Goal: Register for event/course

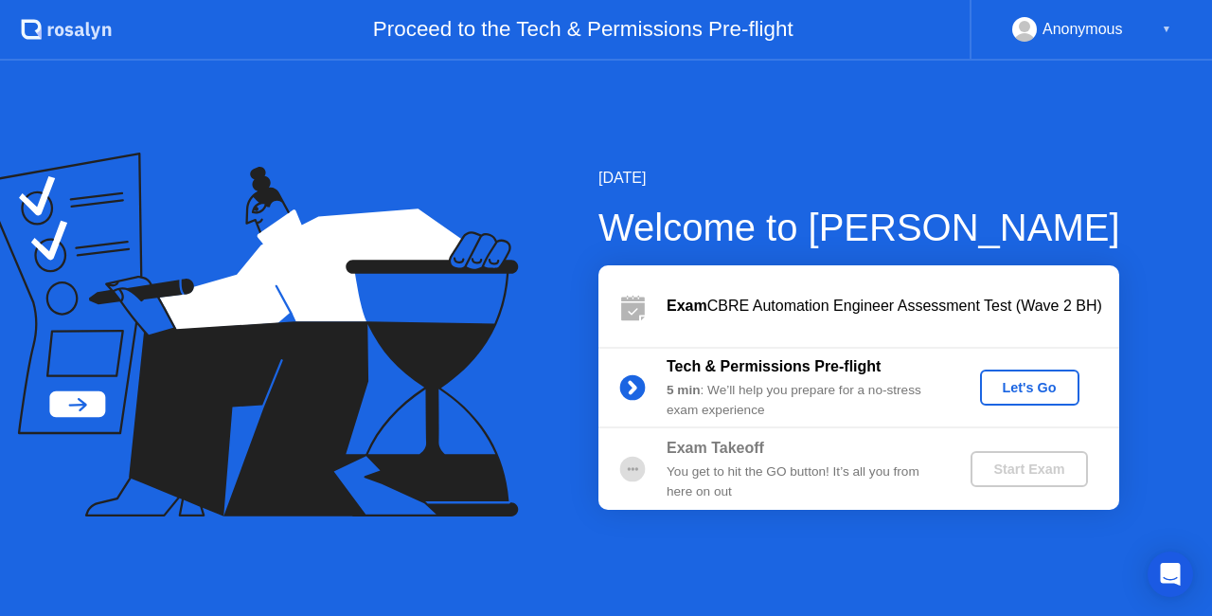
click at [1034, 386] on div "Let's Go" at bounding box center [1030, 387] width 84 height 15
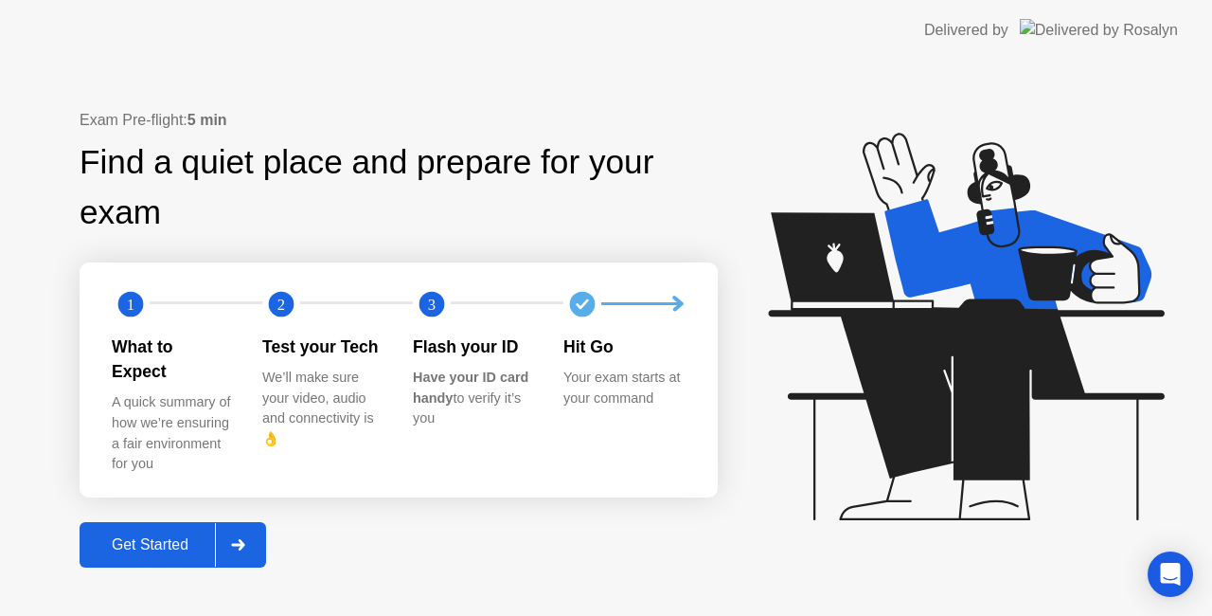
click at [250, 532] on div at bounding box center [237, 545] width 45 height 44
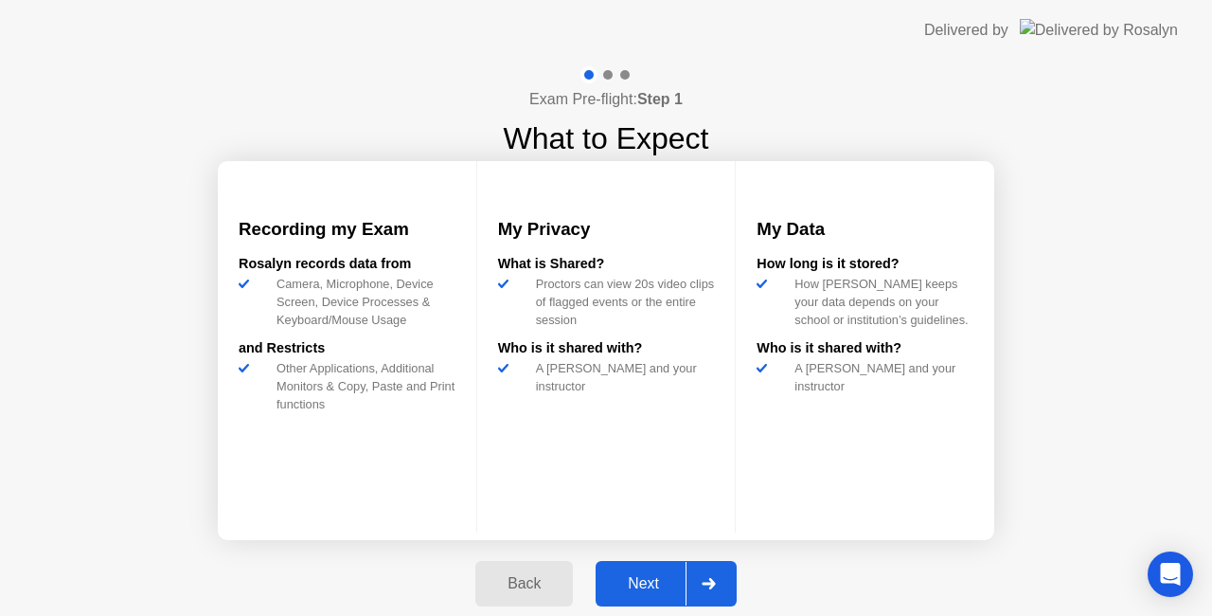
click at [708, 581] on icon at bounding box center [709, 583] width 14 height 11
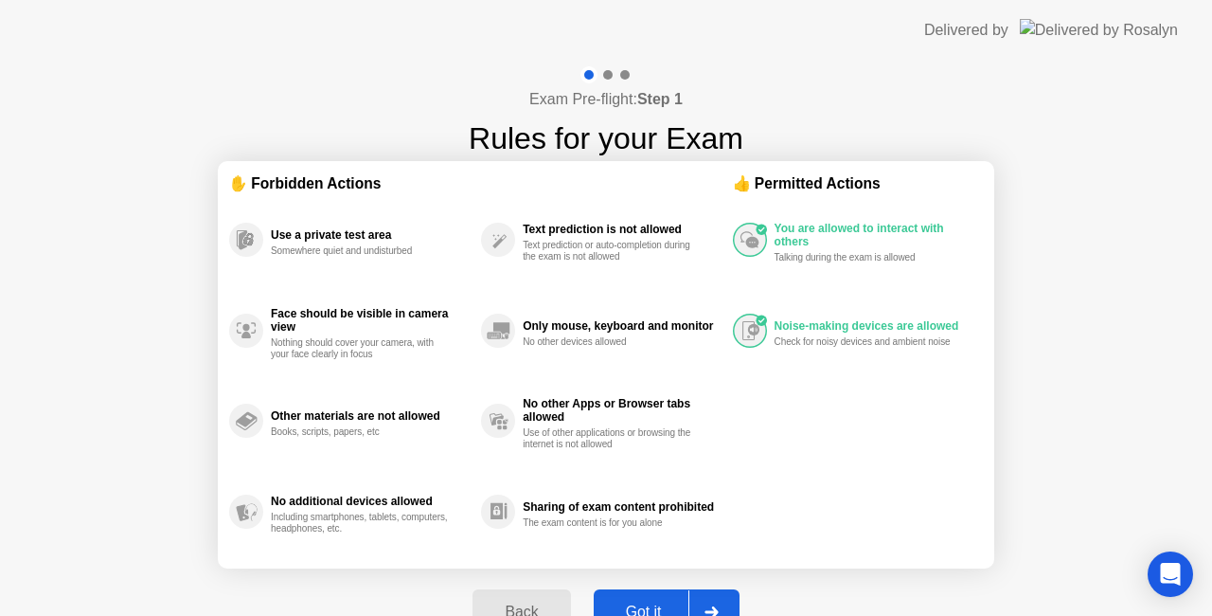
click at [670, 603] on div "Got it" at bounding box center [643, 611] width 89 height 17
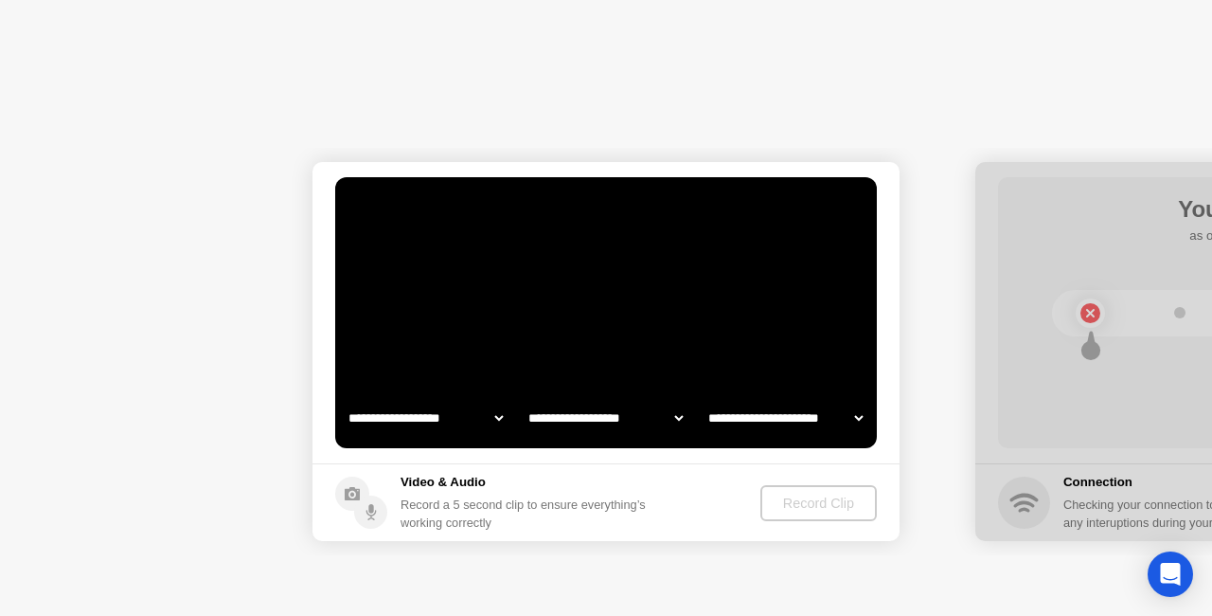
select select "**********"
select select "*******"
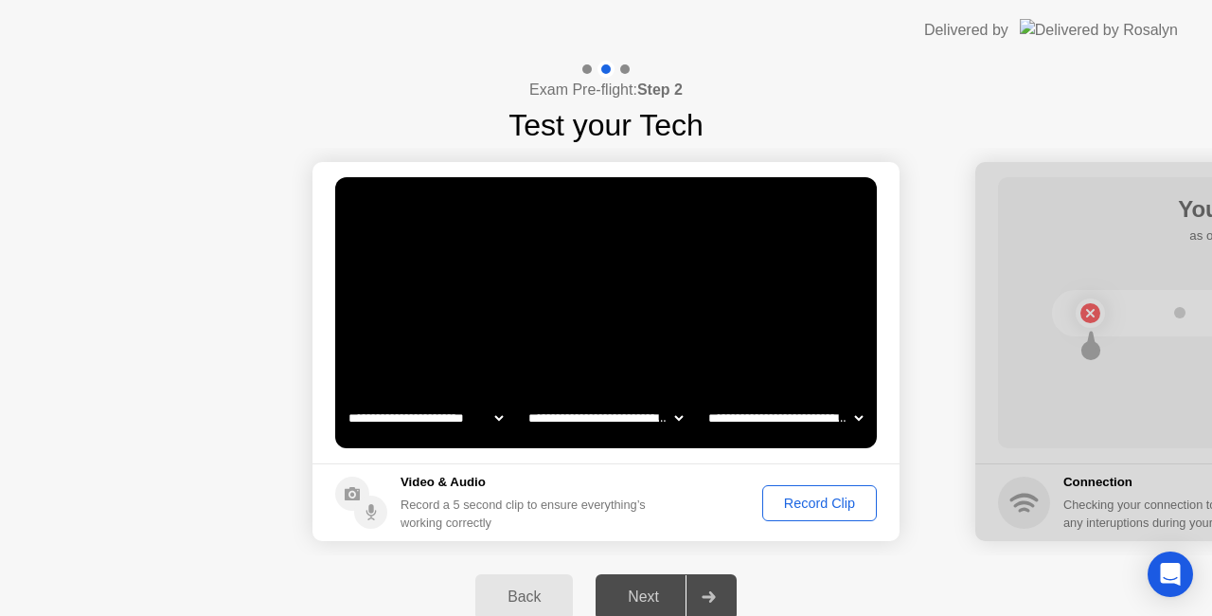
click at [833, 508] on div "Record Clip" at bounding box center [819, 502] width 101 height 15
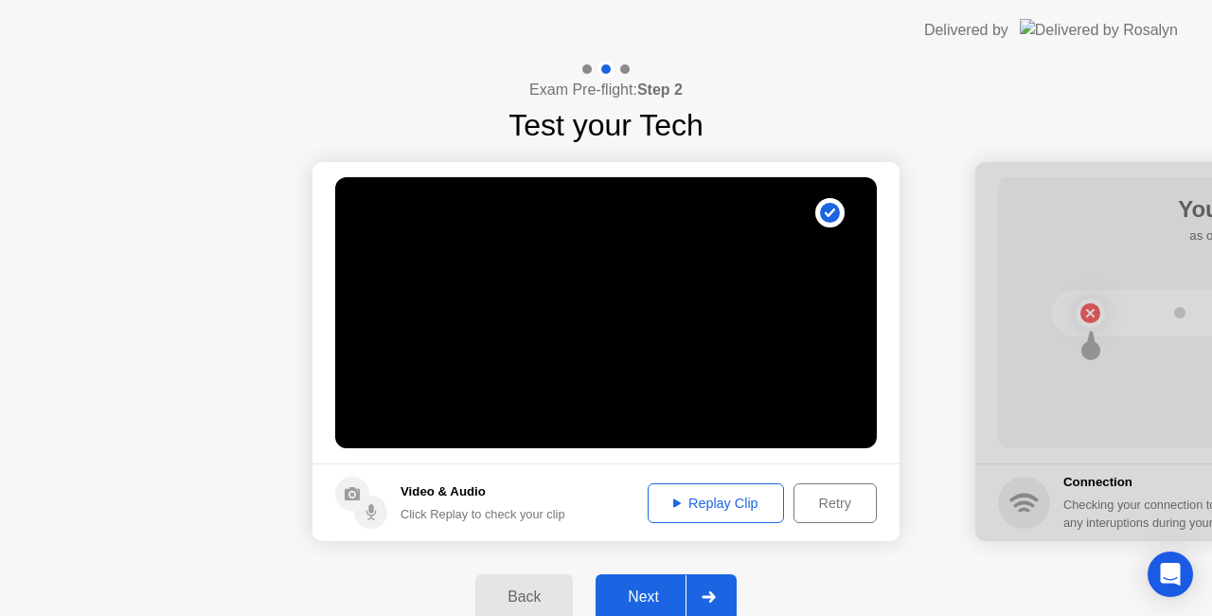
click at [733, 504] on div "Replay Clip" at bounding box center [715, 502] width 123 height 15
click at [716, 502] on div "Replay Clip" at bounding box center [715, 502] width 123 height 15
click at [712, 598] on icon at bounding box center [708, 596] width 13 height 11
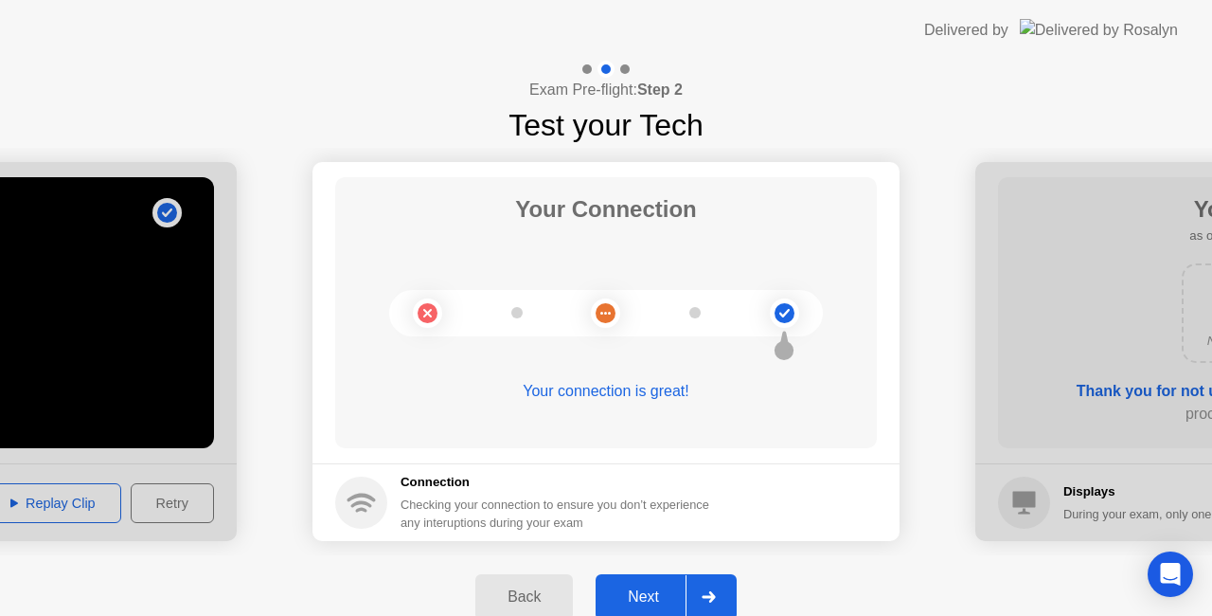
click at [712, 598] on icon at bounding box center [708, 596] width 13 height 11
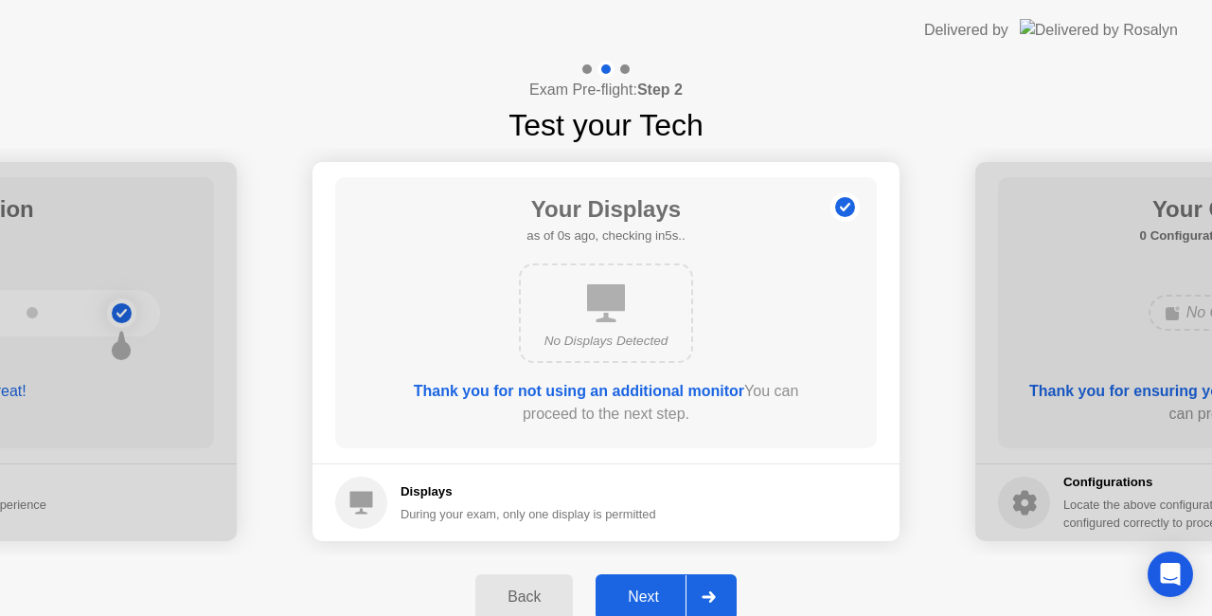
click at [712, 598] on icon at bounding box center [708, 596] width 13 height 11
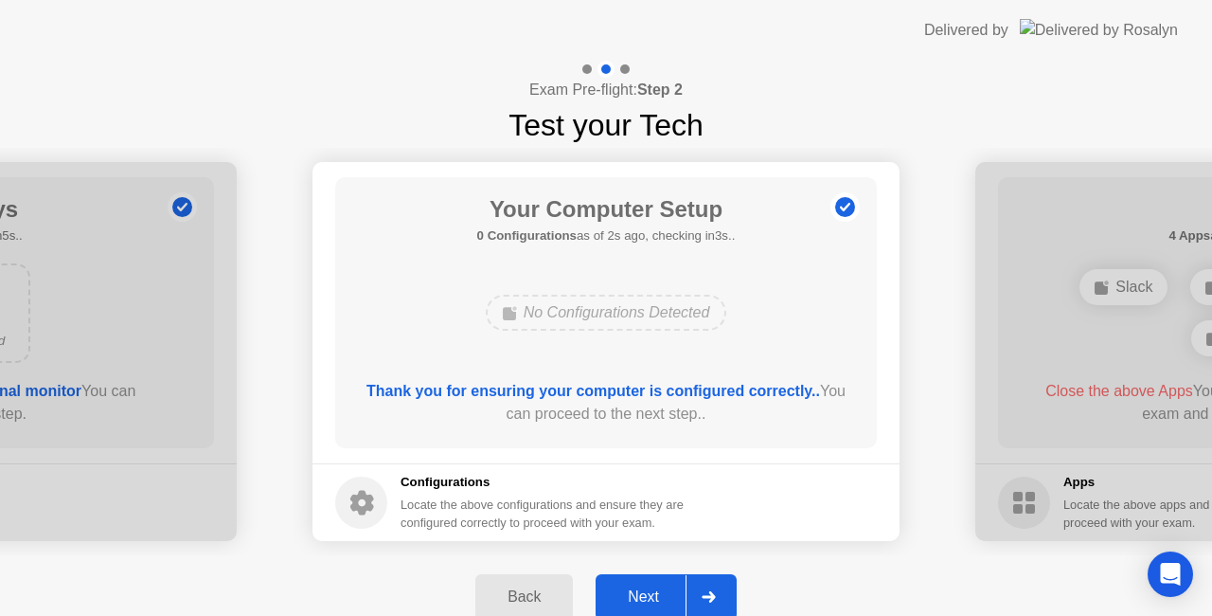
click at [712, 598] on icon at bounding box center [708, 596] width 13 height 11
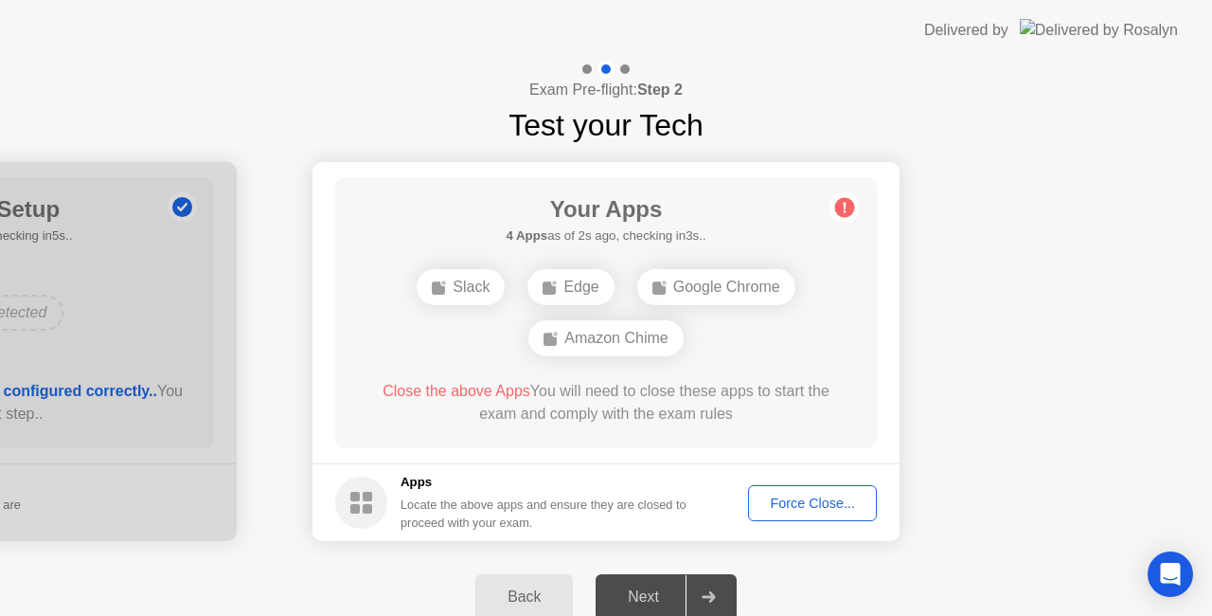
click at [466, 283] on div "Slack" at bounding box center [461, 287] width 88 height 36
click at [831, 500] on div "Force Close..." at bounding box center [813, 502] width 116 height 15
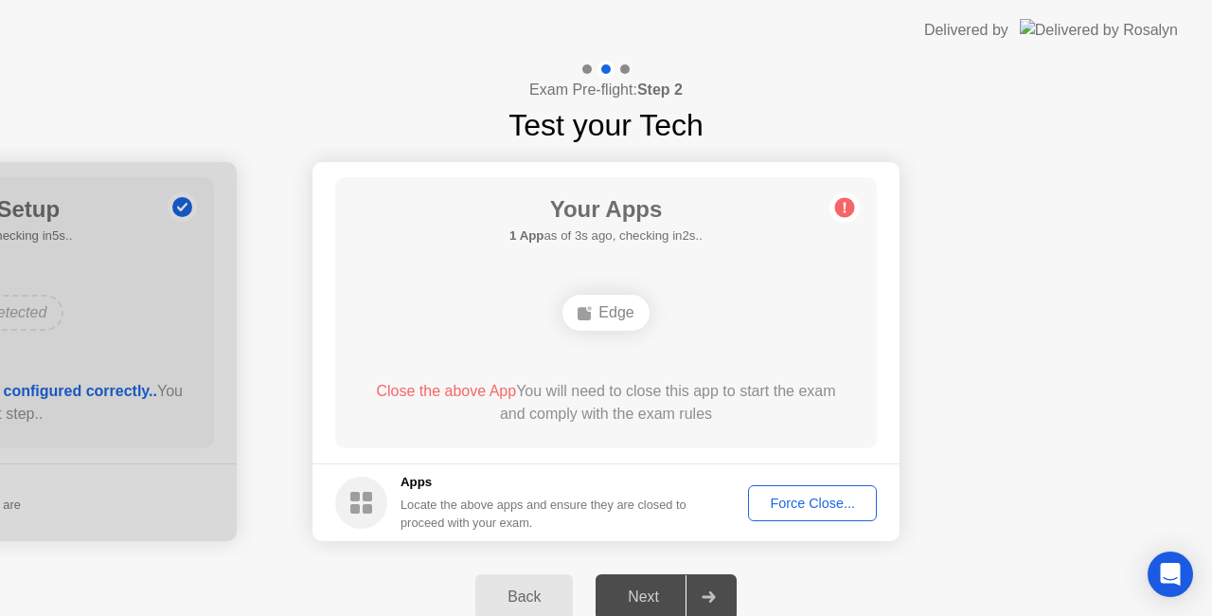
click at [599, 313] on div "Edge" at bounding box center [606, 313] width 86 height 36
click at [599, 305] on div "Edge" at bounding box center [606, 313] width 86 height 36
click at [804, 498] on div "Force Close..." at bounding box center [813, 502] width 116 height 15
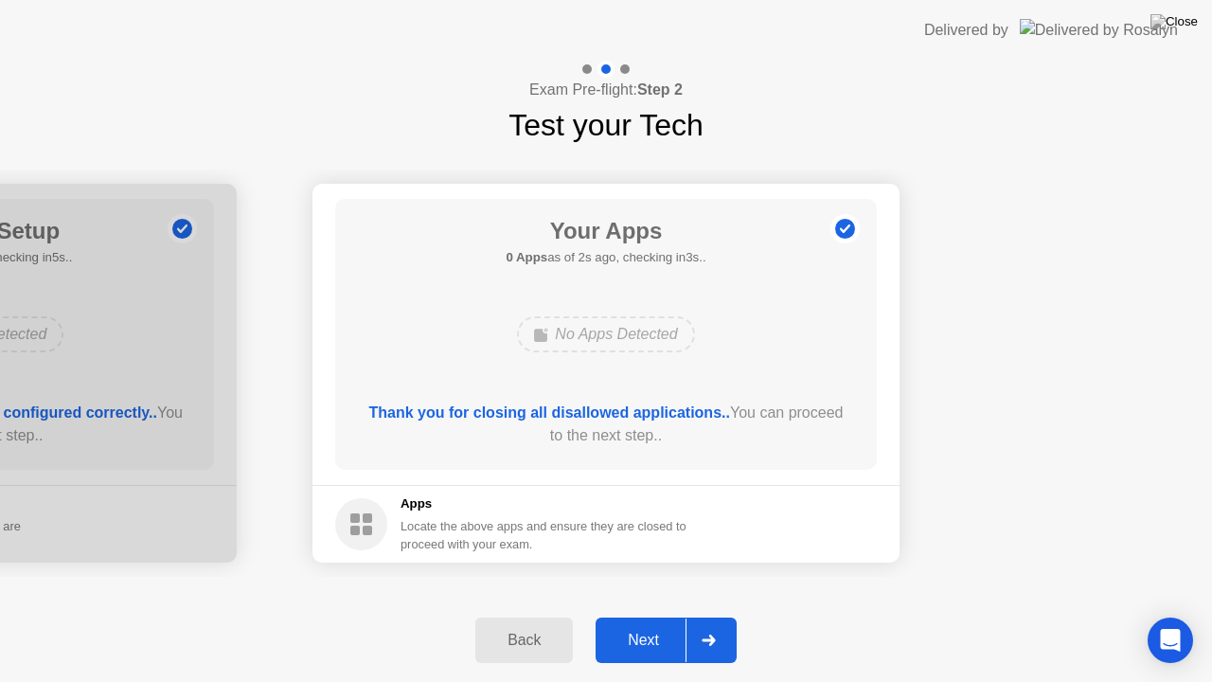
click at [698, 615] on div at bounding box center [708, 640] width 45 height 44
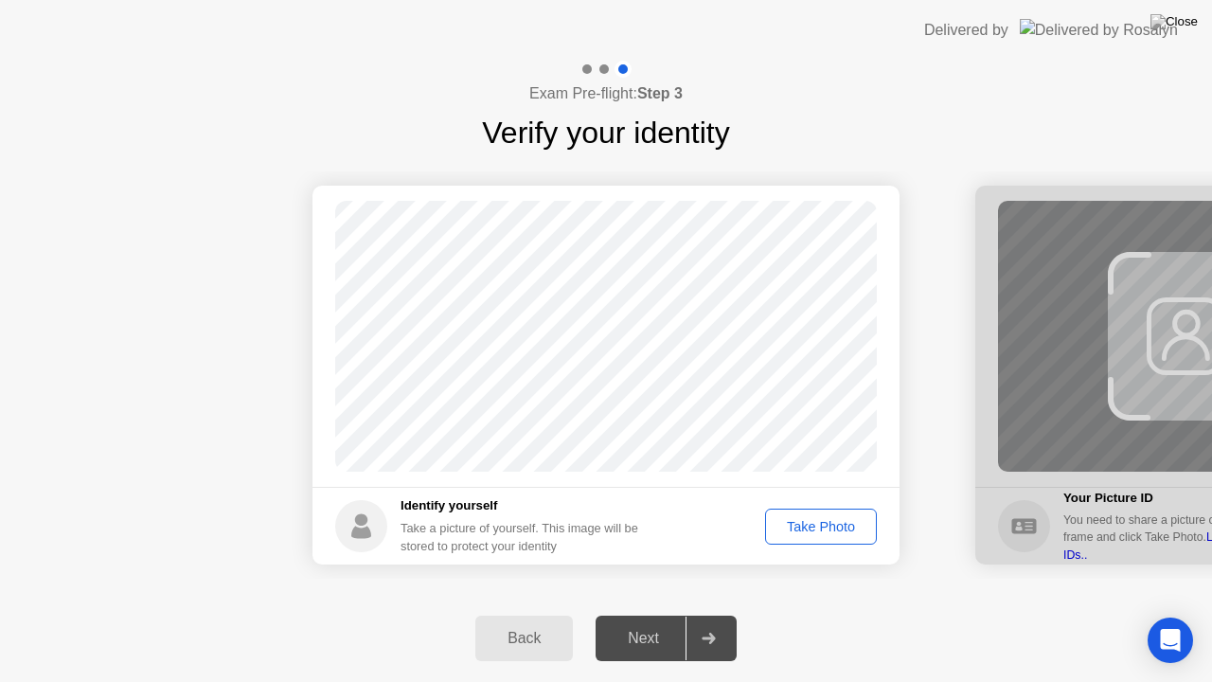
click at [801, 523] on div "Take Photo" at bounding box center [821, 526] width 98 height 15
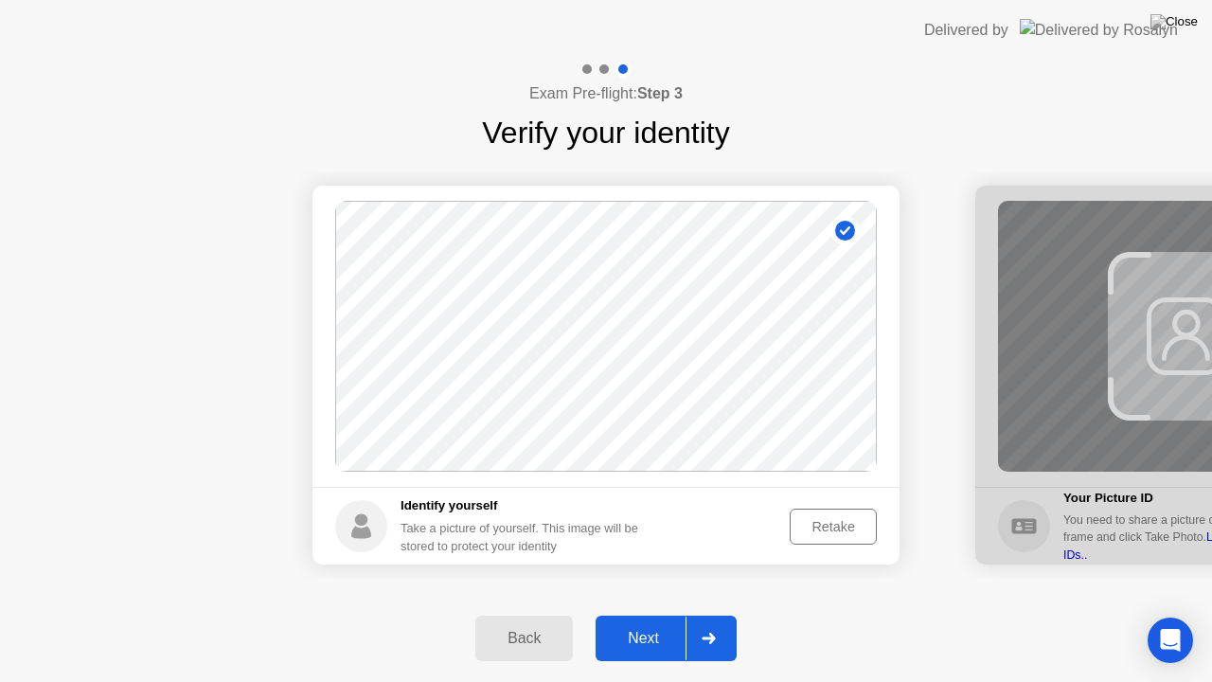
click at [697, 615] on div at bounding box center [708, 639] width 45 height 44
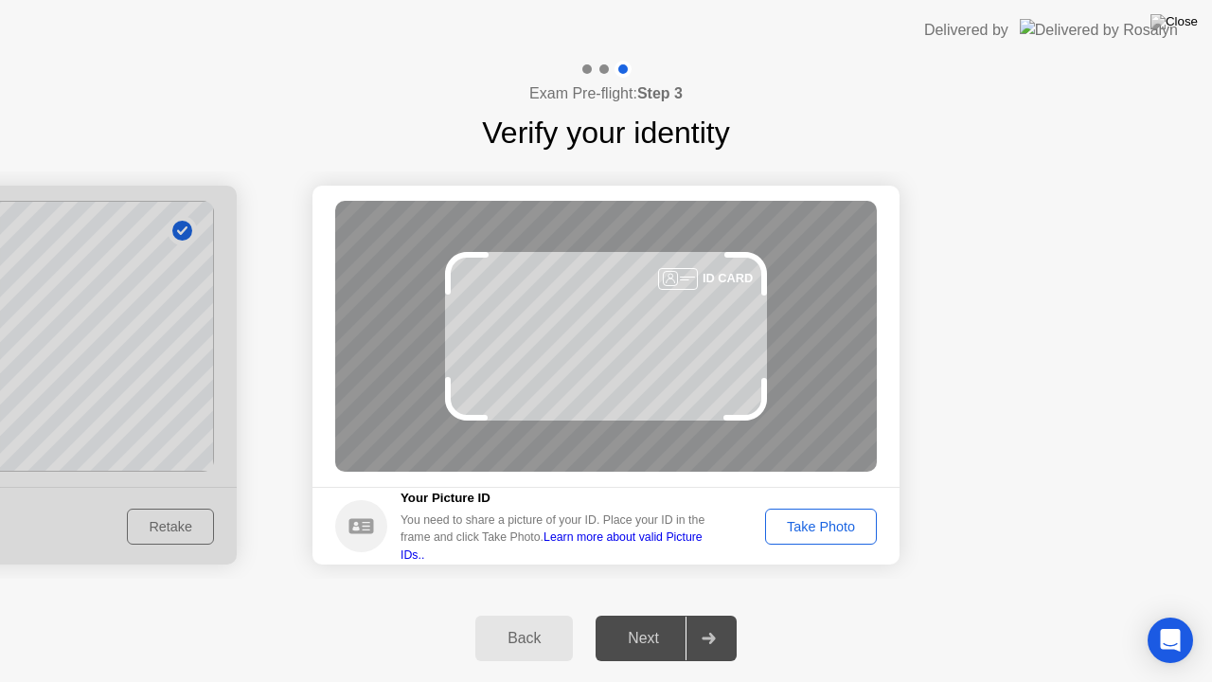
click at [839, 519] on div "Take Photo" at bounding box center [821, 526] width 98 height 15
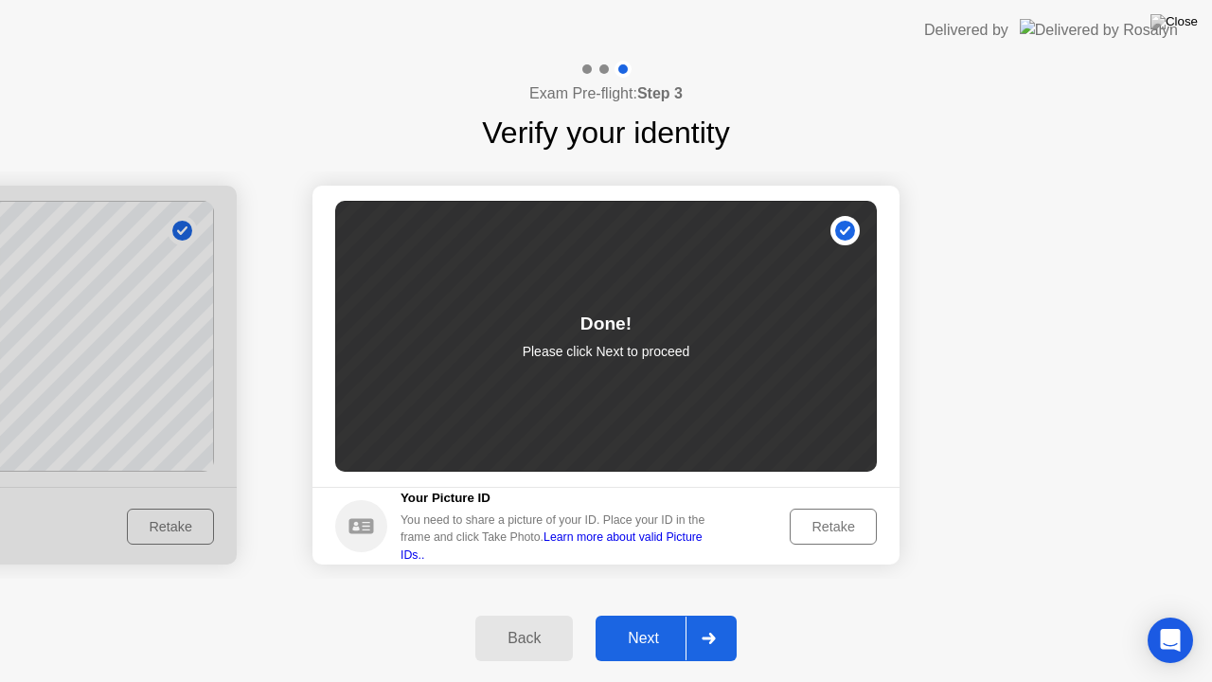
click at [665, 615] on div "Next" at bounding box center [643, 638] width 84 height 17
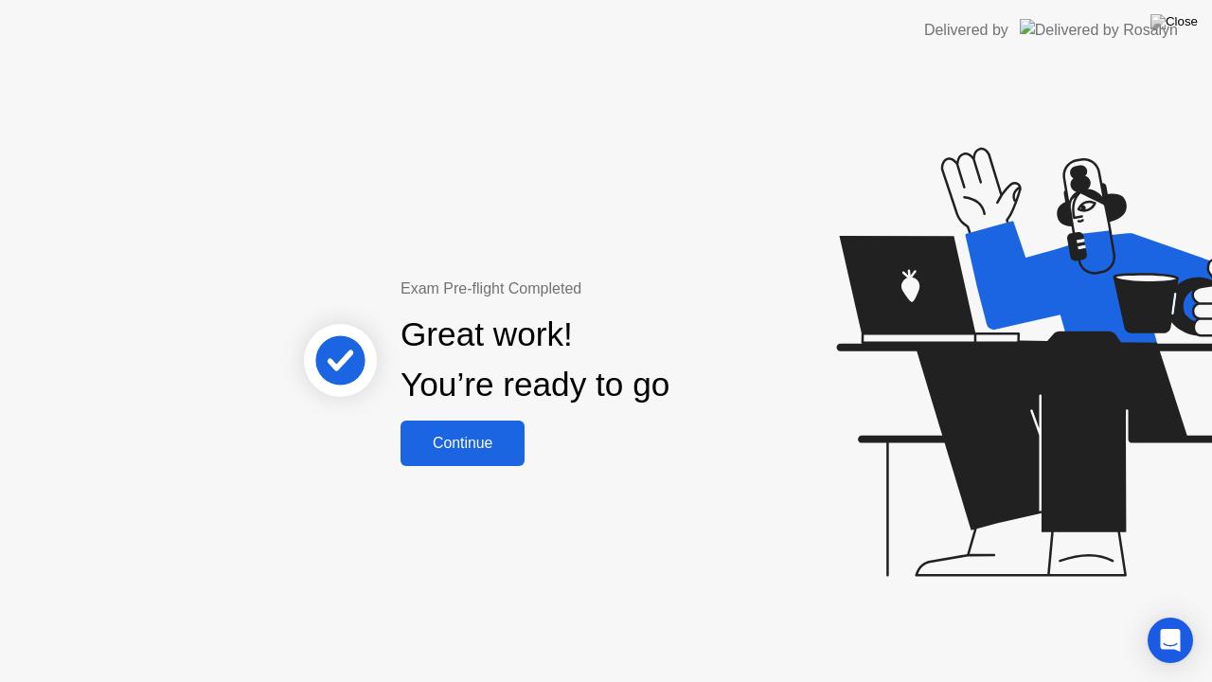
click at [497, 435] on div "Continue" at bounding box center [462, 443] width 113 height 17
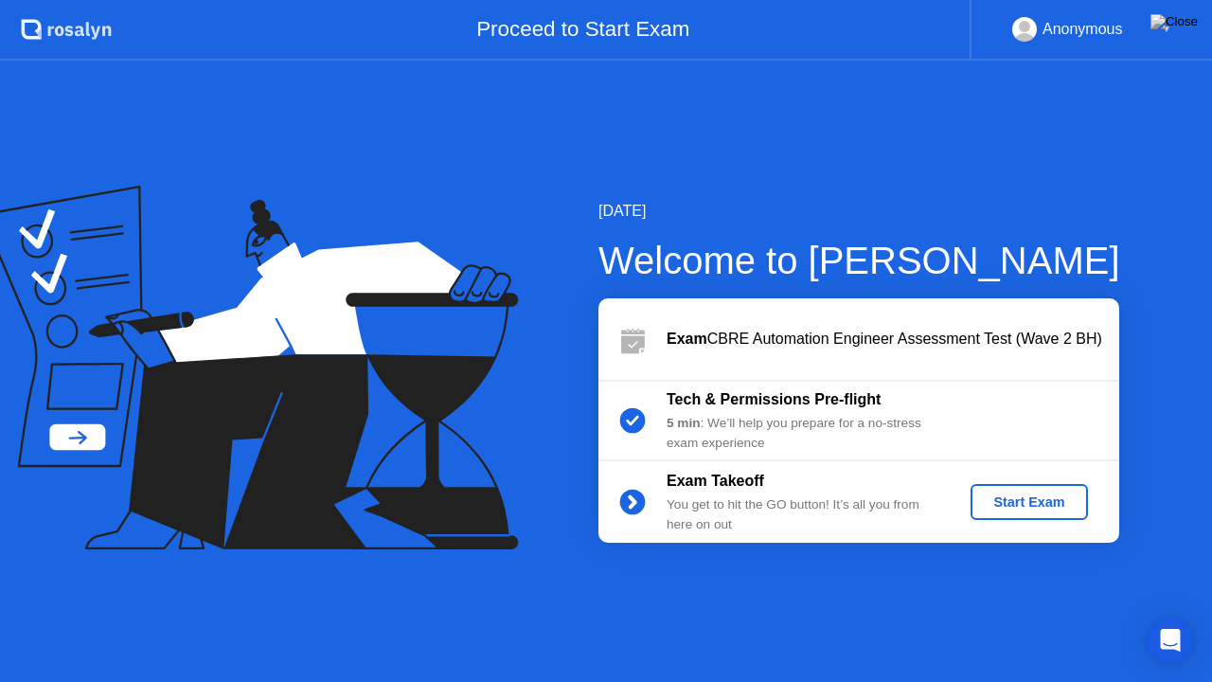
click at [1010, 502] on div "Start Exam" at bounding box center [1028, 501] width 101 height 15
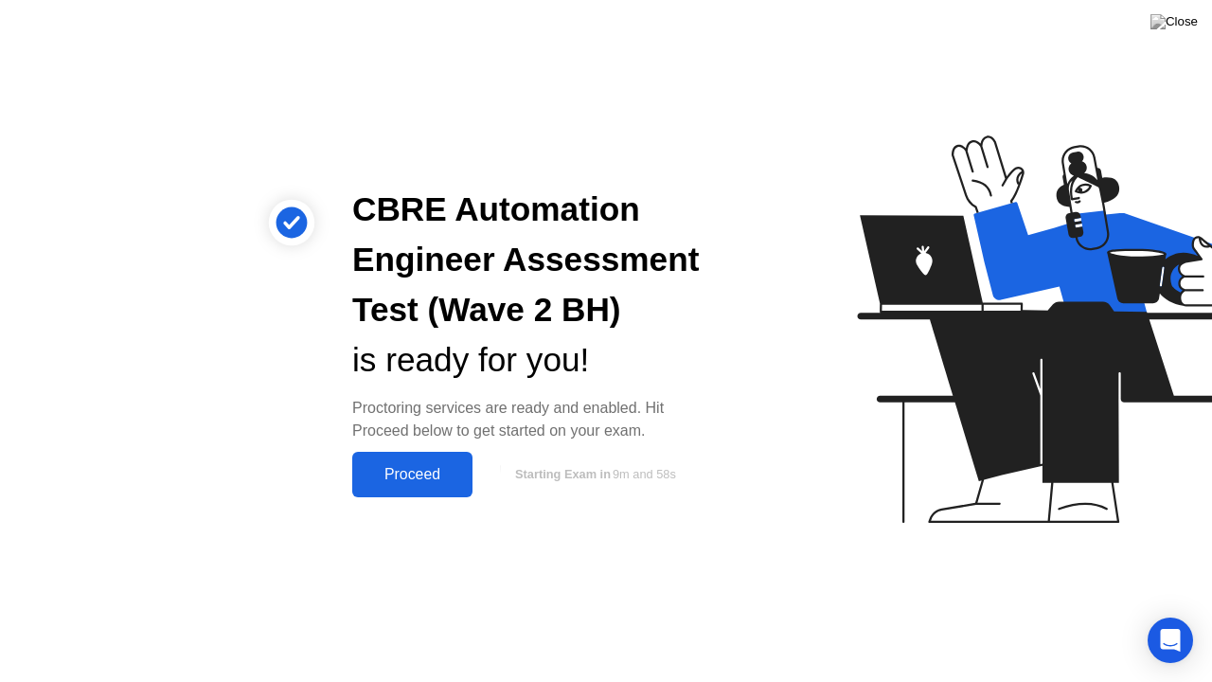
click at [445, 454] on button "Proceed" at bounding box center [412, 474] width 120 height 45
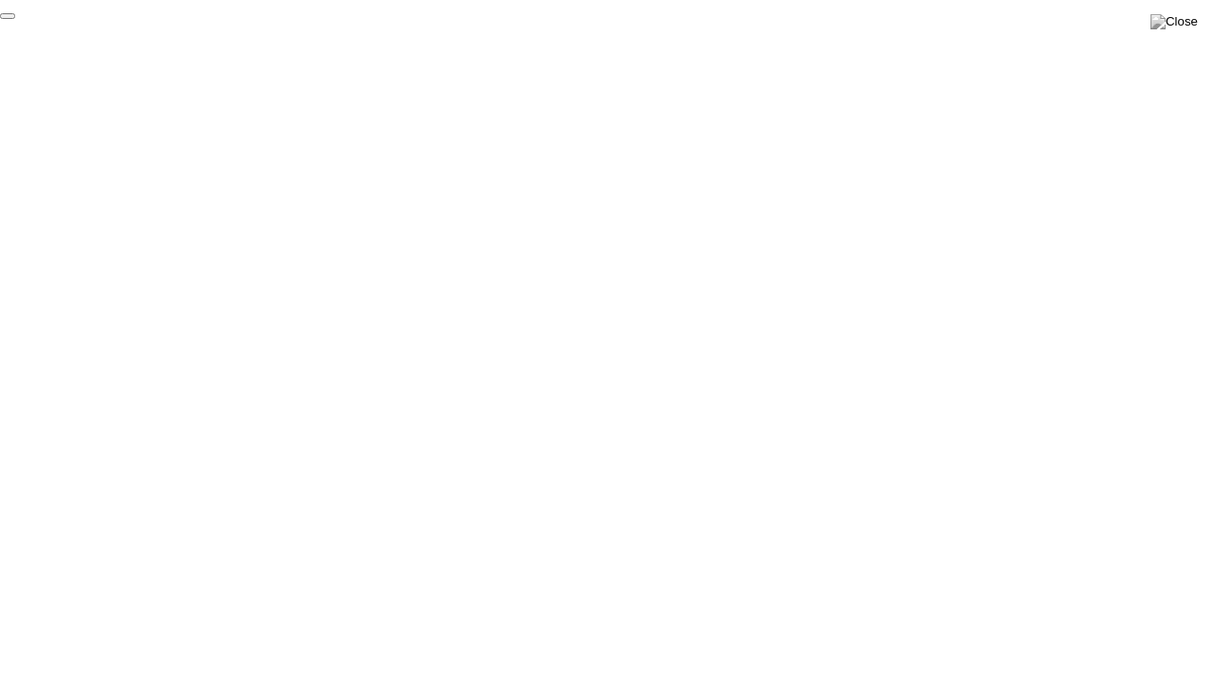
click div "End Proctoring Session"
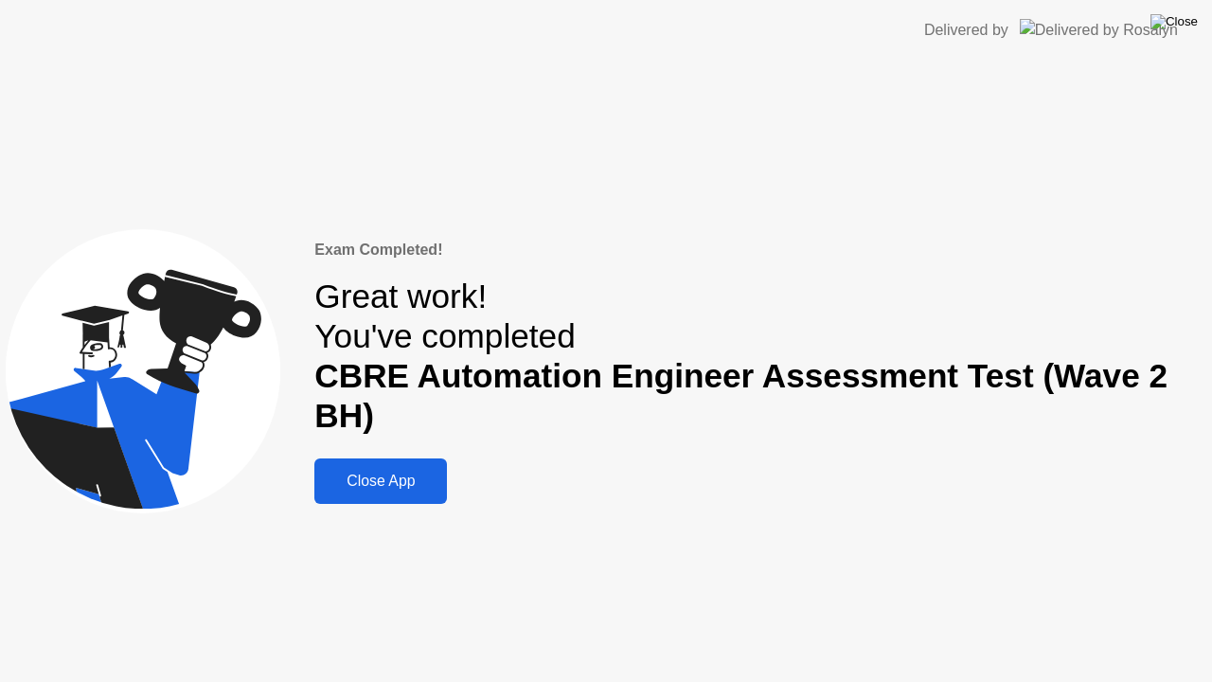
click at [1187, 24] on img at bounding box center [1174, 21] width 47 height 15
